Goal: Check status: Check status

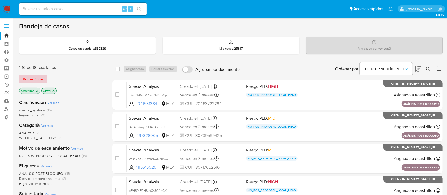
click at [36, 76] on span "Borrar filtros" at bounding box center [33, 78] width 21 height 7
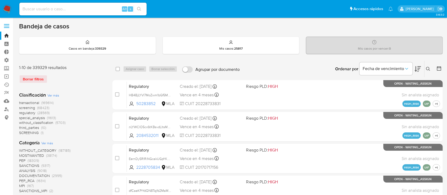
click at [26, 103] on span "transactional" at bounding box center [29, 102] width 20 height 5
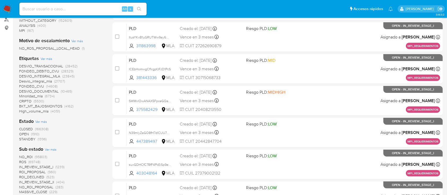
scroll to position [90, 0]
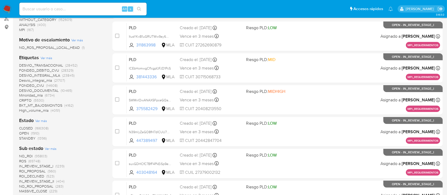
click at [23, 132] on span "OPEN" at bounding box center [24, 132] width 10 height 5
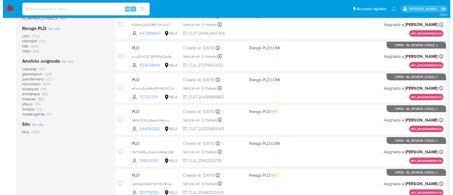
scroll to position [198, 0]
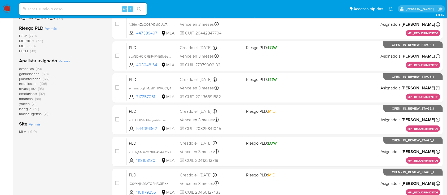
click at [64, 60] on span "Ver más" at bounding box center [65, 61] width 12 height 5
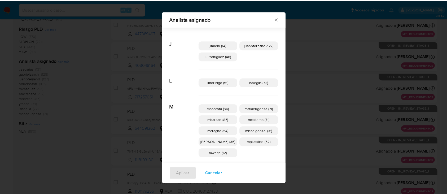
scroll to position [168, 0]
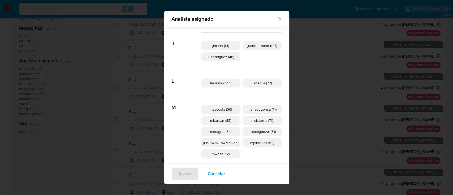
click at [277, 20] on icon "Cerrar" at bounding box center [279, 18] width 5 height 5
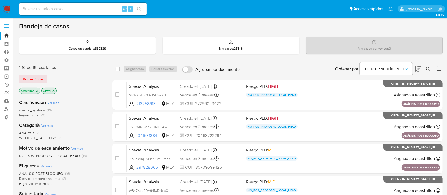
click at [106, 8] on input at bounding box center [82, 9] width 127 height 7
paste input "1805695143"
type input "1805695143"
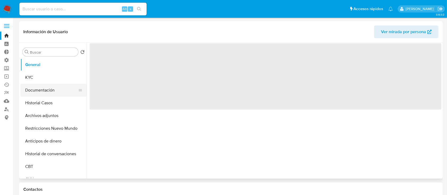
select select "10"
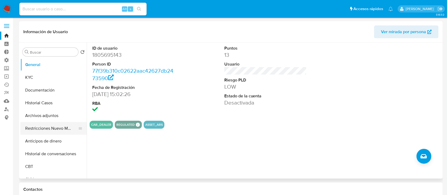
click at [45, 132] on button "Restricciones Nuevo Mundo" at bounding box center [51, 128] width 62 height 13
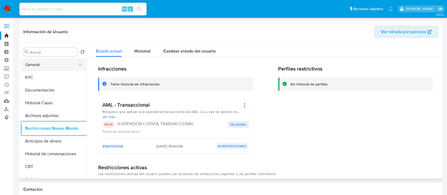
click at [41, 67] on button "General" at bounding box center [51, 64] width 62 height 13
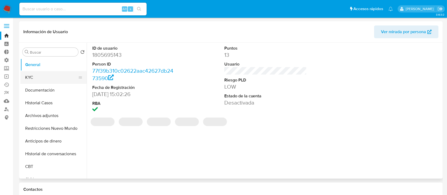
click at [51, 77] on button "KYC" at bounding box center [51, 77] width 62 height 13
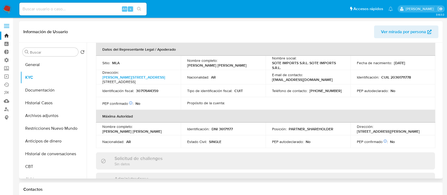
scroll to position [154, 0]
click at [93, 8] on input at bounding box center [82, 9] width 127 height 7
paste input "1805695143"
type input "1805695143"
click at [8, 35] on link "Bandeja" at bounding box center [31, 36] width 63 height 8
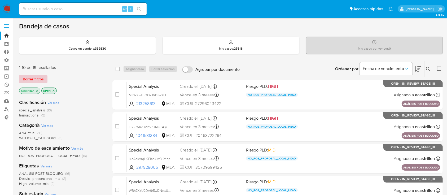
click at [43, 75] on span "Borrar filtros" at bounding box center [33, 78] width 21 height 7
